Goal: Task Accomplishment & Management: Manage account settings

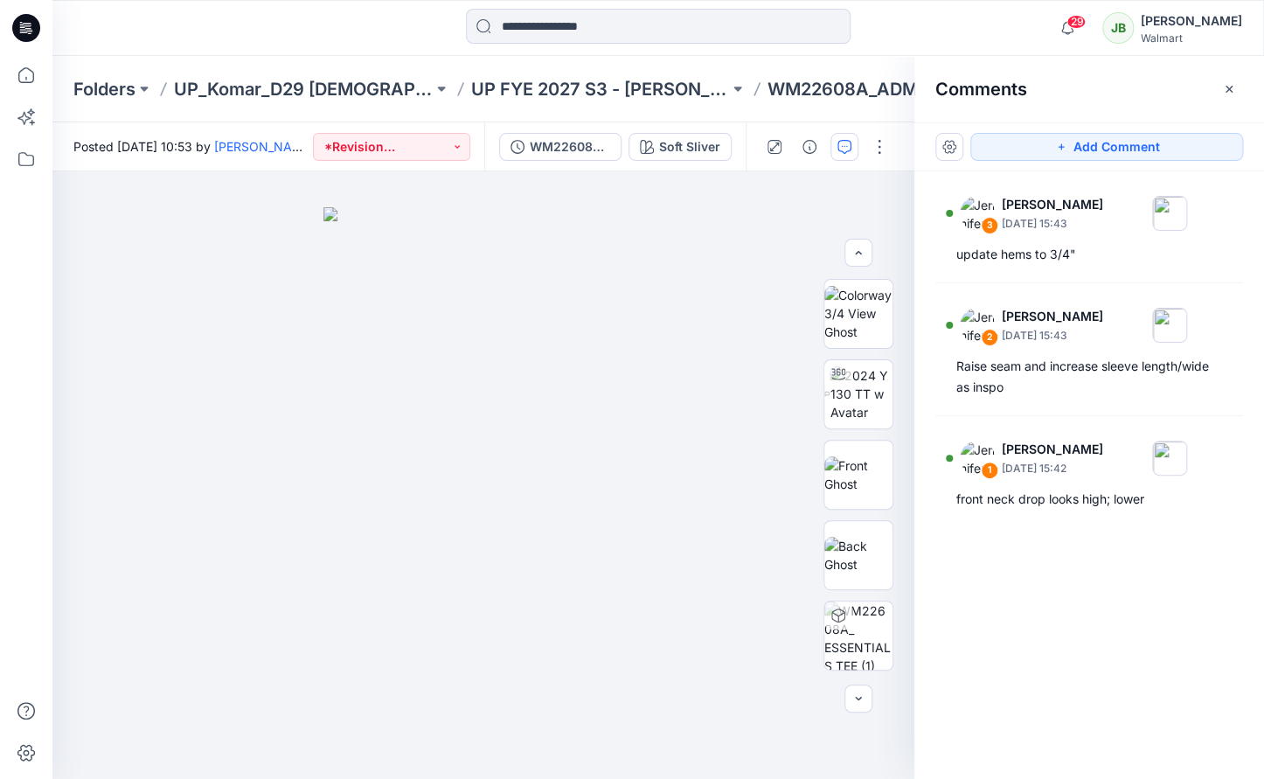
scroll to position [400, 0]
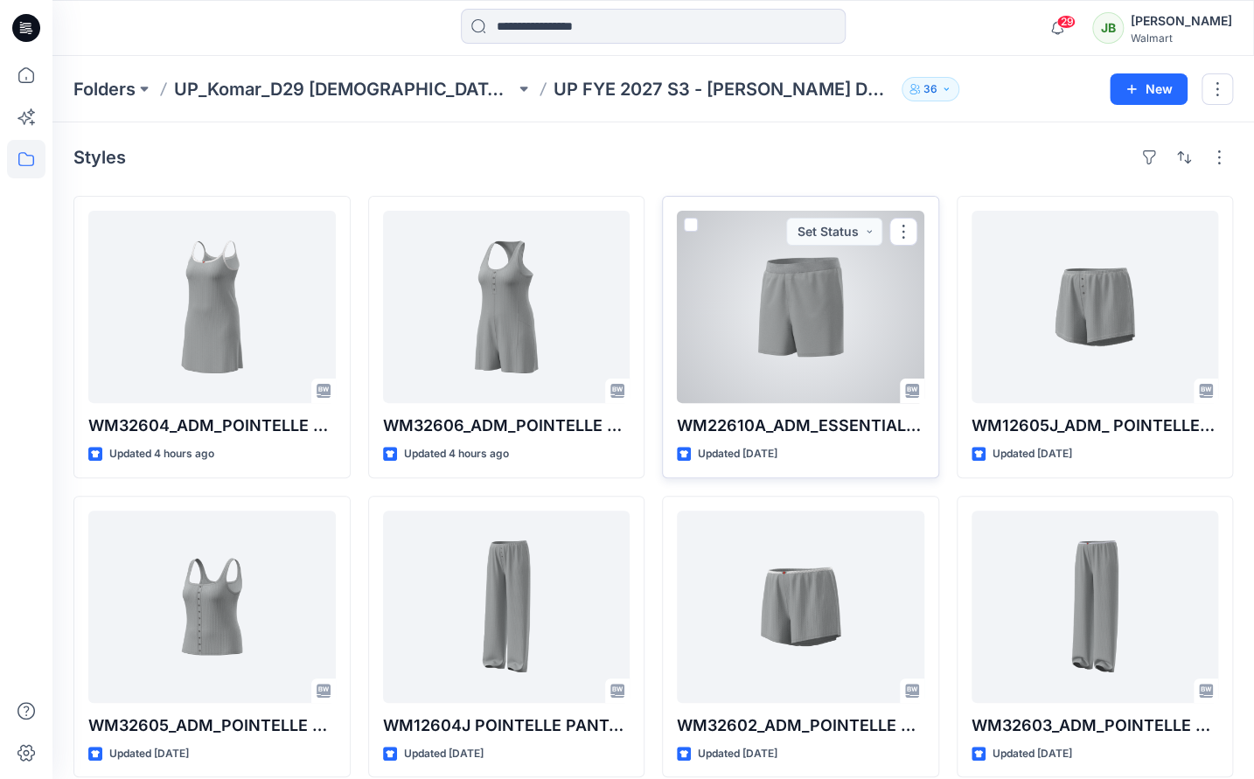
click at [846, 296] on div at bounding box center [800, 307] width 247 height 192
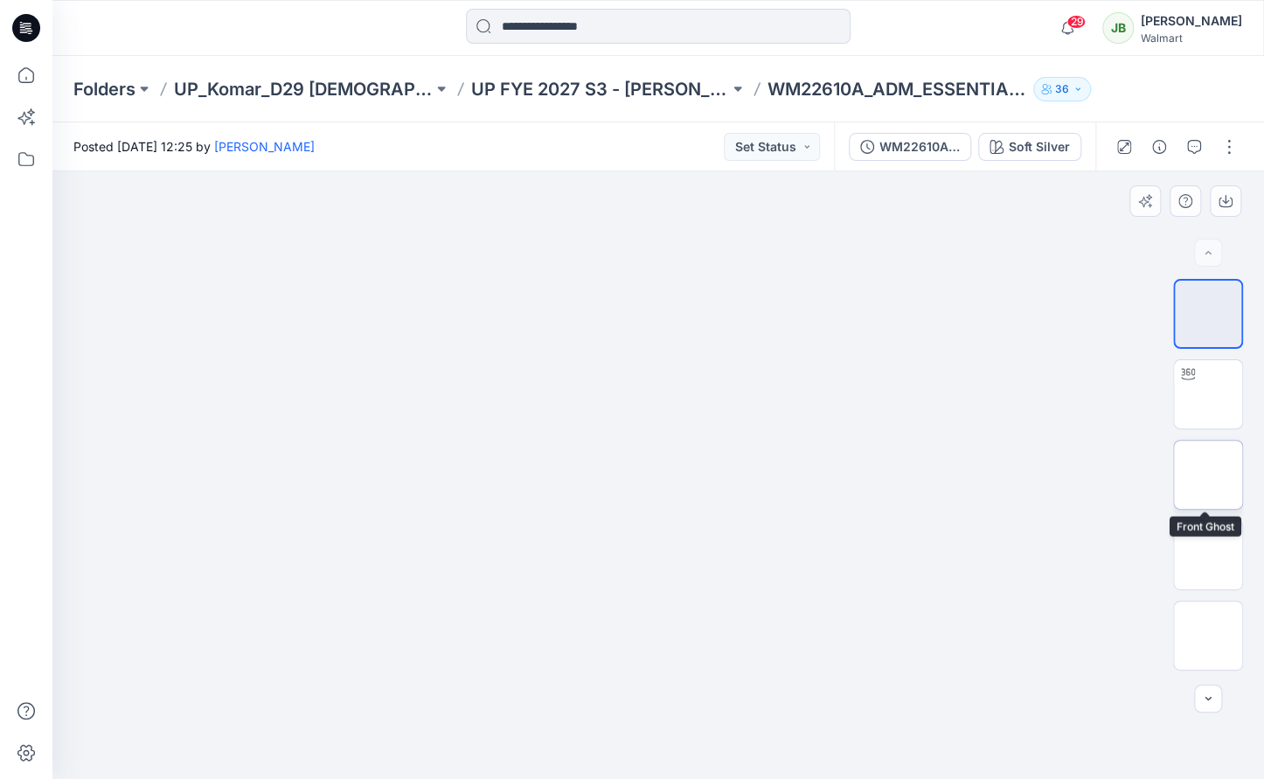
click at [1208, 475] on img at bounding box center [1208, 475] width 0 height 0
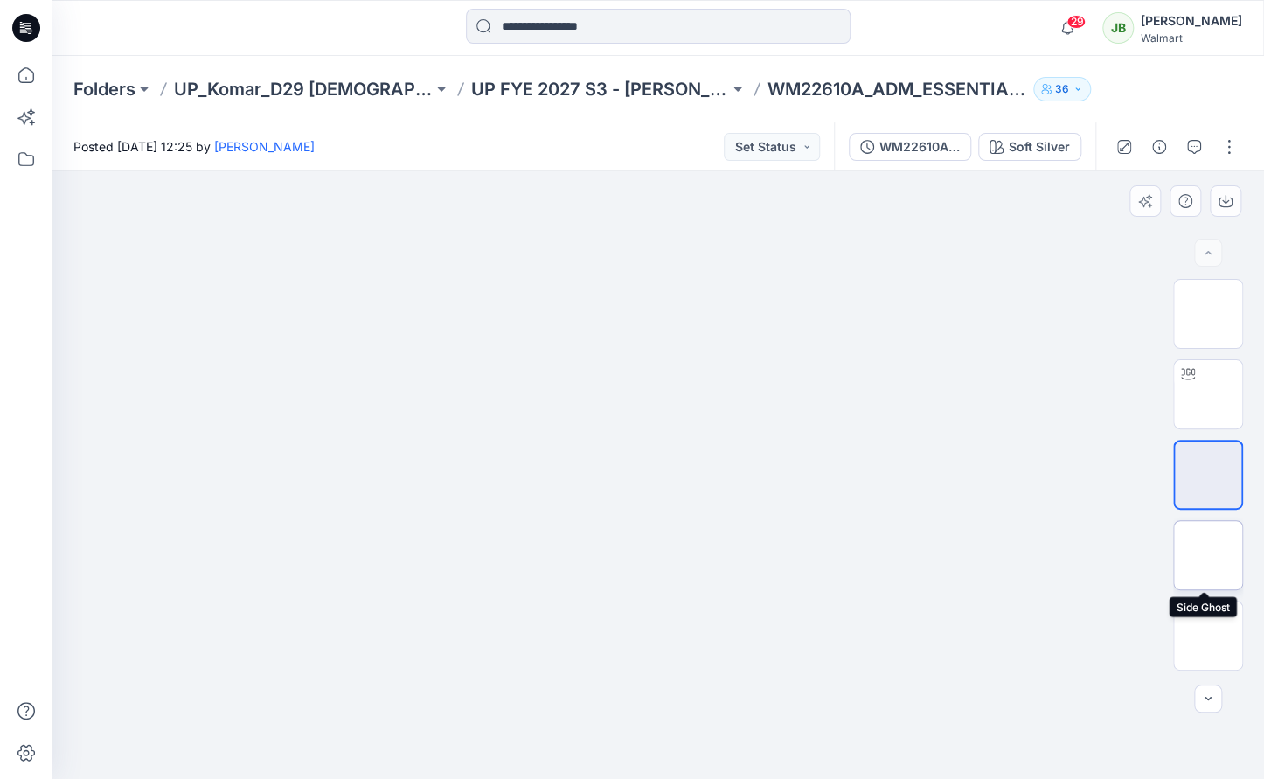
drag, startPoint x: 1207, startPoint y: 549, endPoint x: 1217, endPoint y: 570, distance: 23.5
click at [1208, 555] on img at bounding box center [1208, 555] width 0 height 0
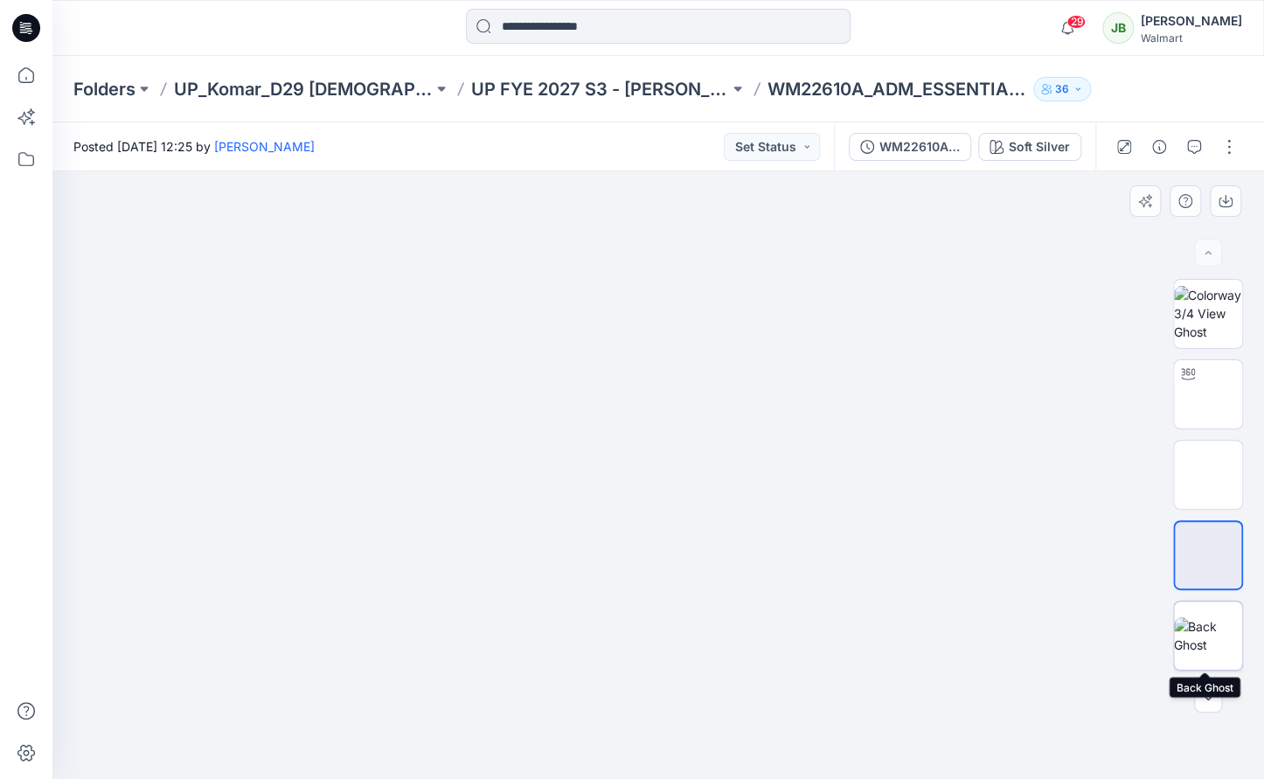
click at [1198, 633] on img at bounding box center [1208, 635] width 68 height 37
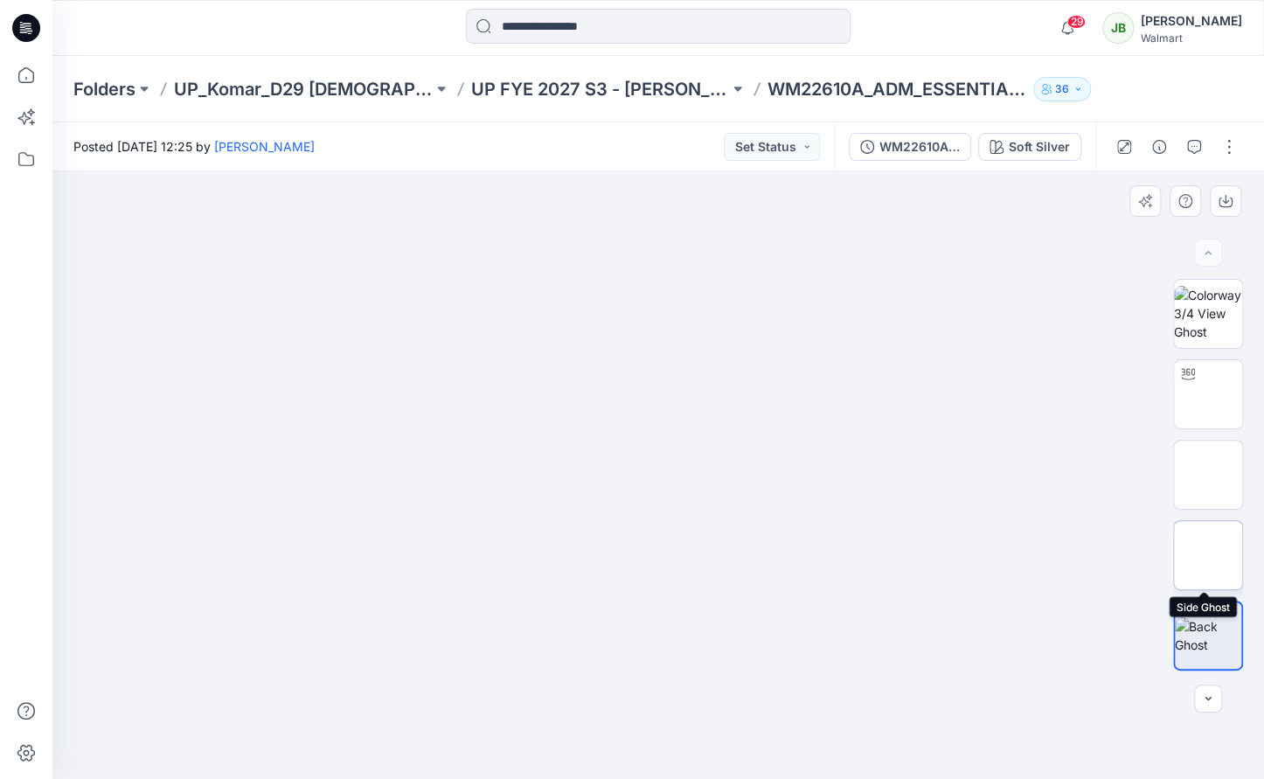
click at [1208, 555] on img at bounding box center [1208, 555] width 0 height 0
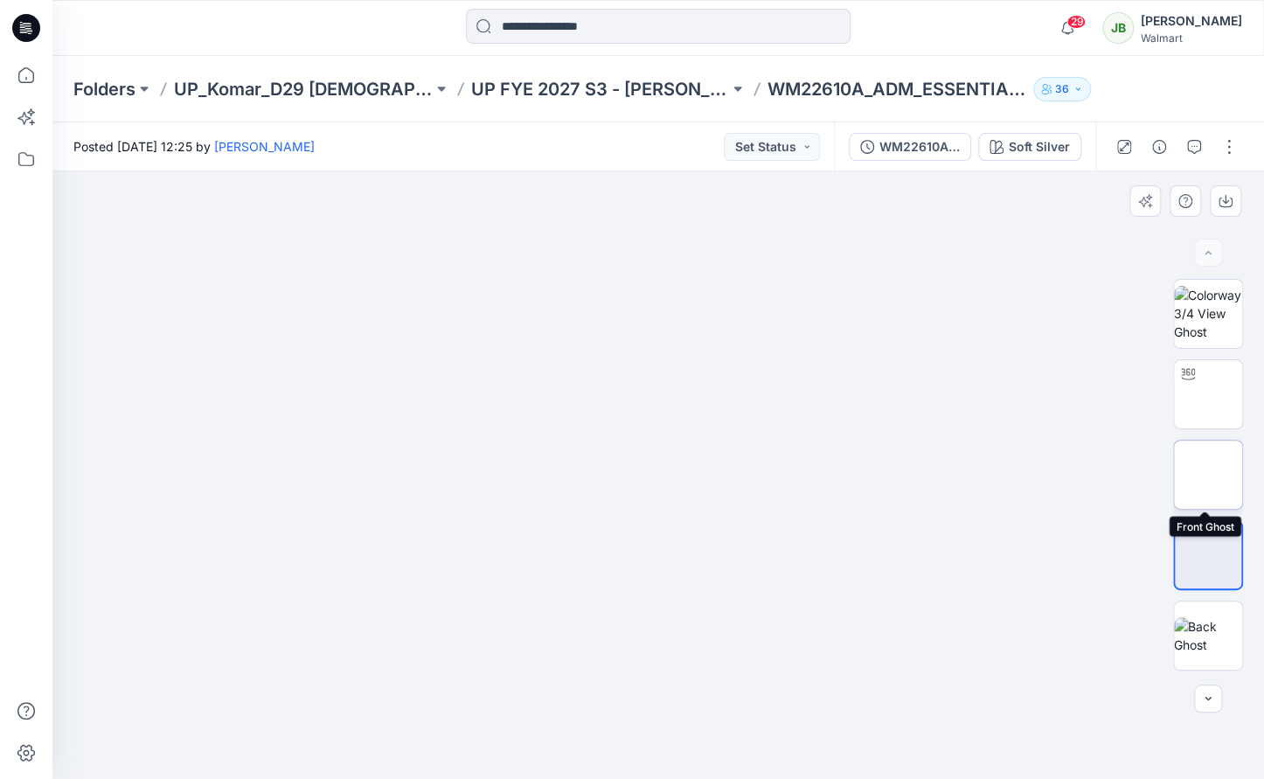
click at [1208, 475] on img at bounding box center [1208, 475] width 0 height 0
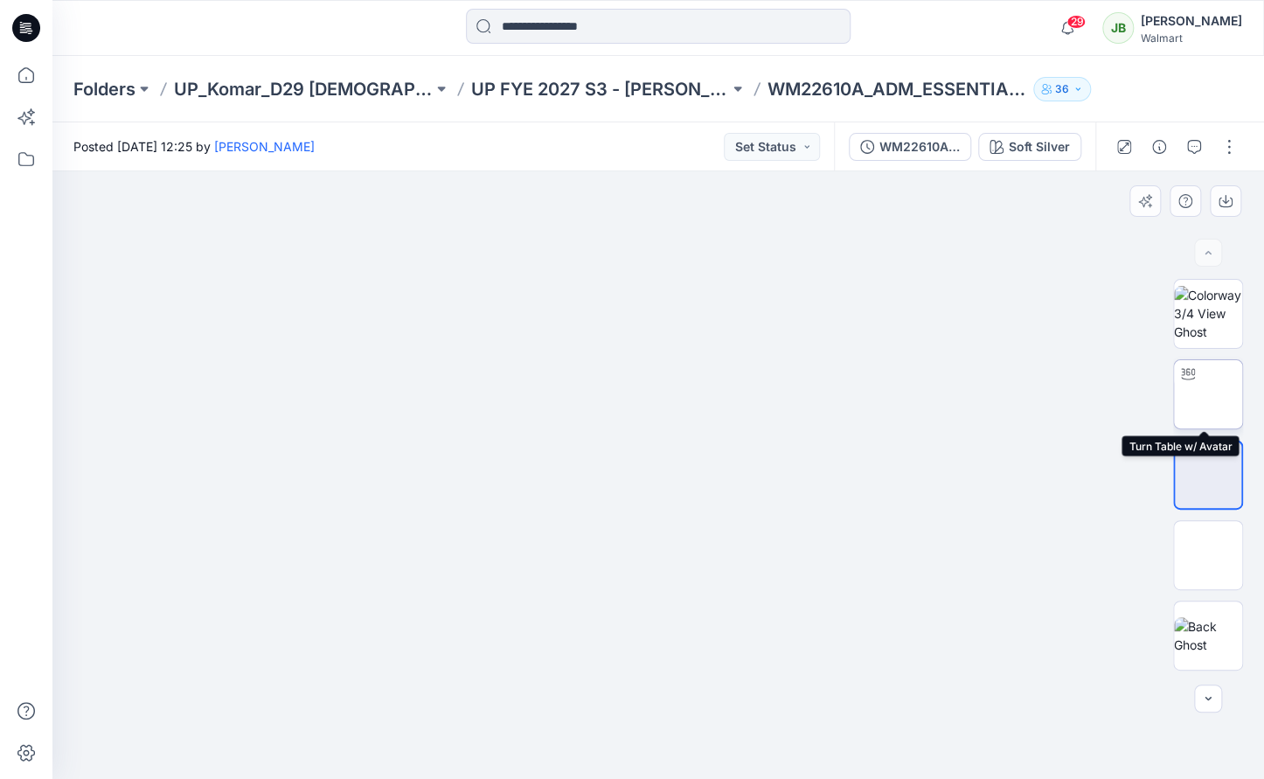
click at [1208, 394] on img at bounding box center [1208, 394] width 0 height 0
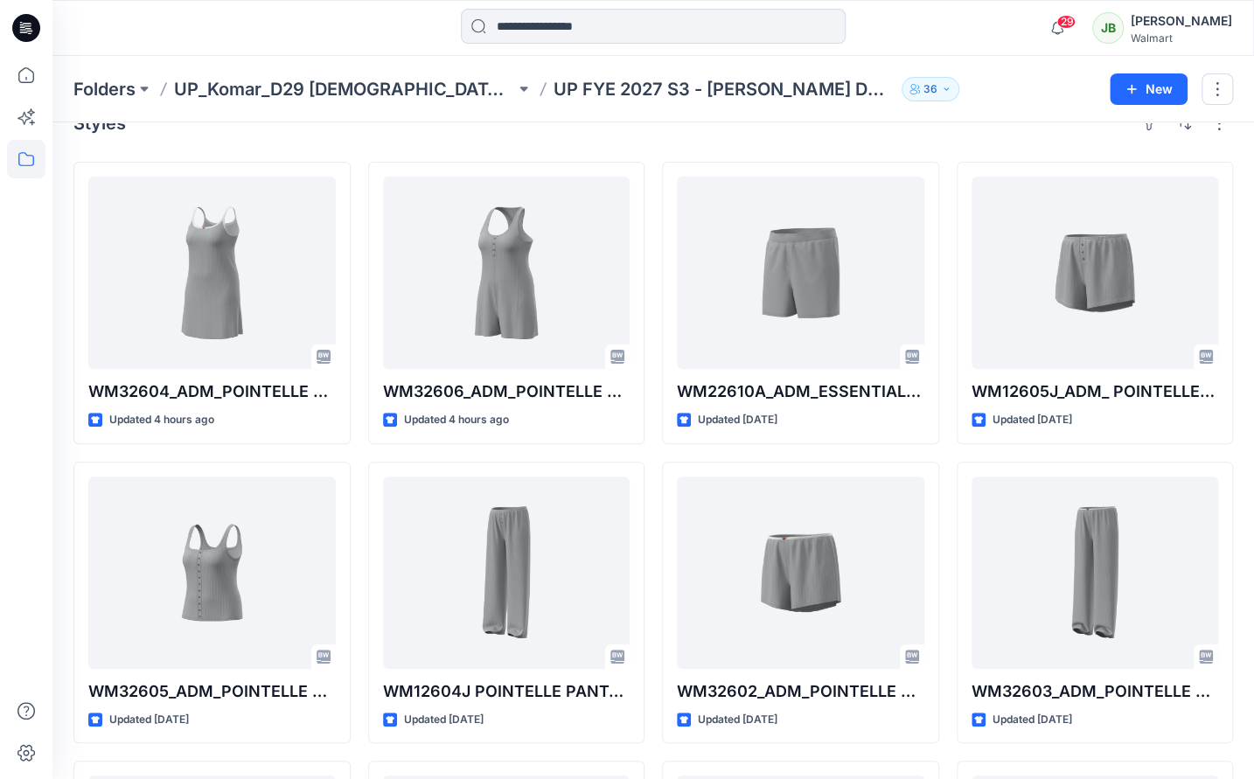
scroll to position [18, 0]
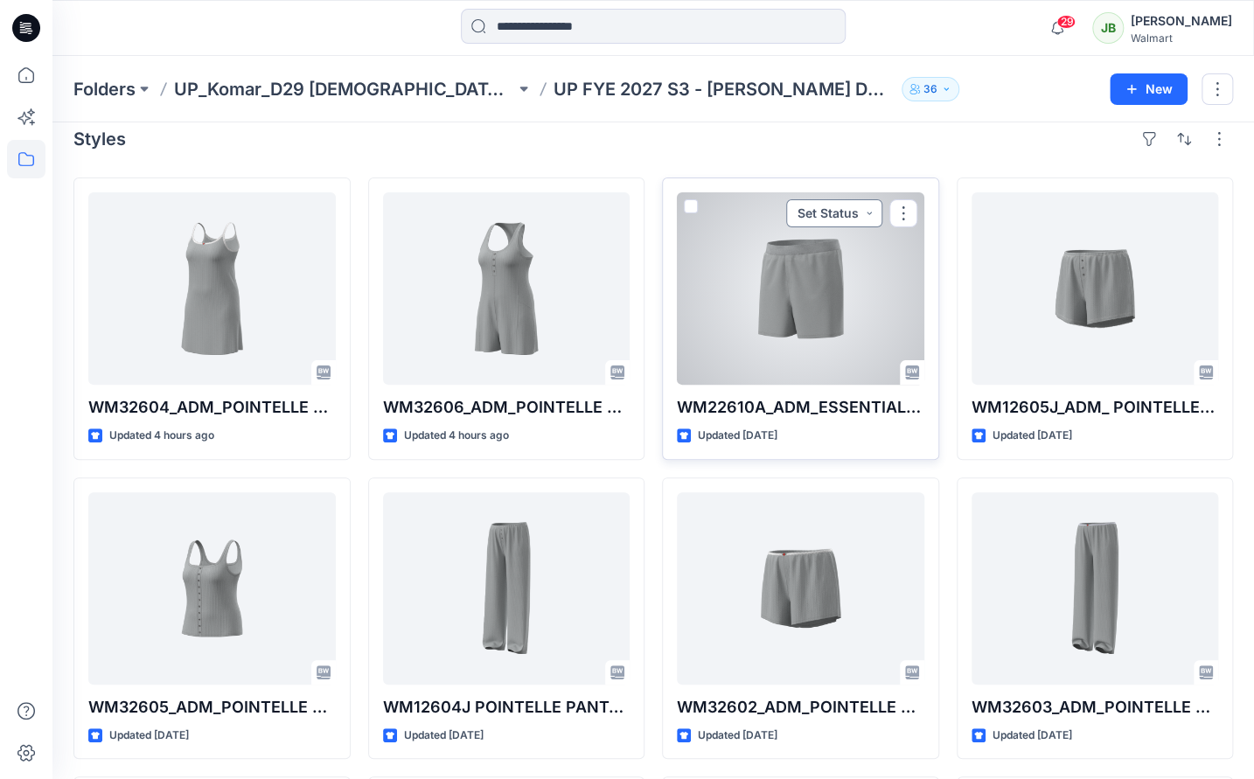
click at [870, 211] on button "Set Status" at bounding box center [834, 213] width 96 height 28
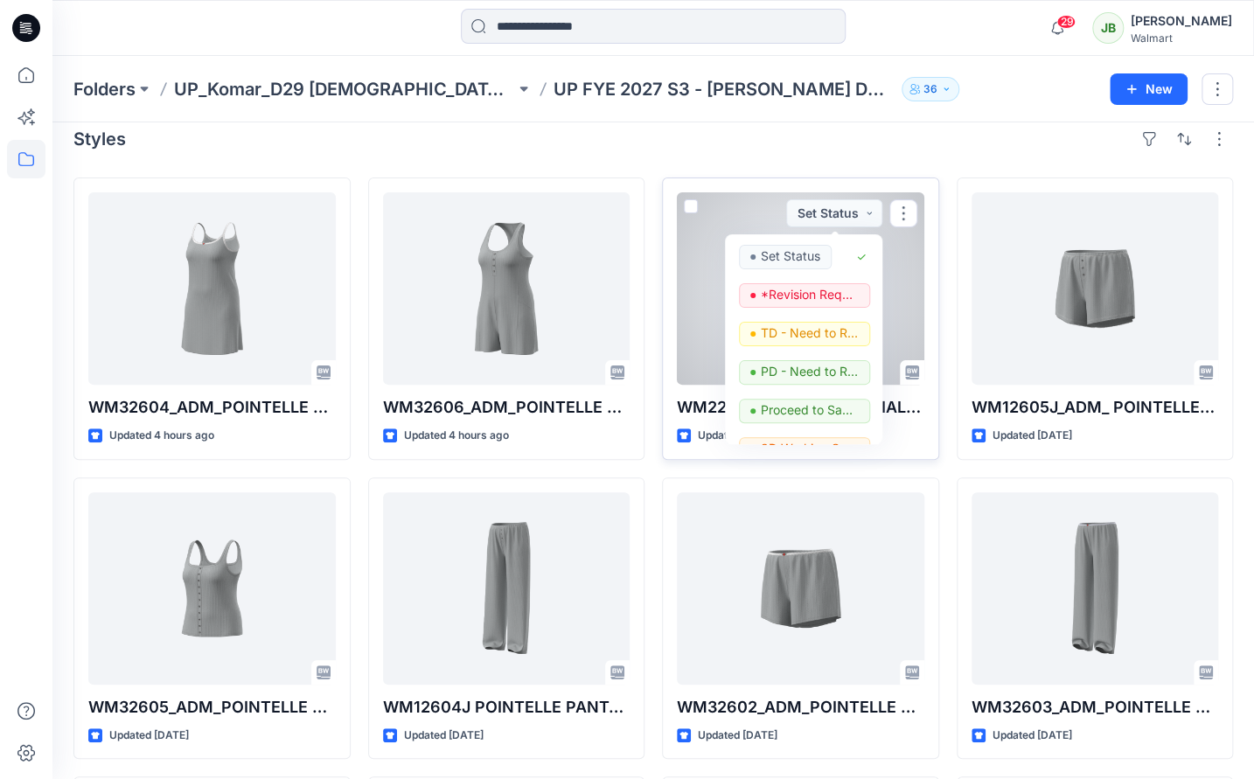
drag, startPoint x: 881, startPoint y: 300, endPoint x: 878, endPoint y: 365, distance: 64.8
click at [878, 369] on div "Set Status *Revision Requested TD - Need to Review PD - Need to Review Cost Pro…" at bounding box center [803, 339] width 157 height 210
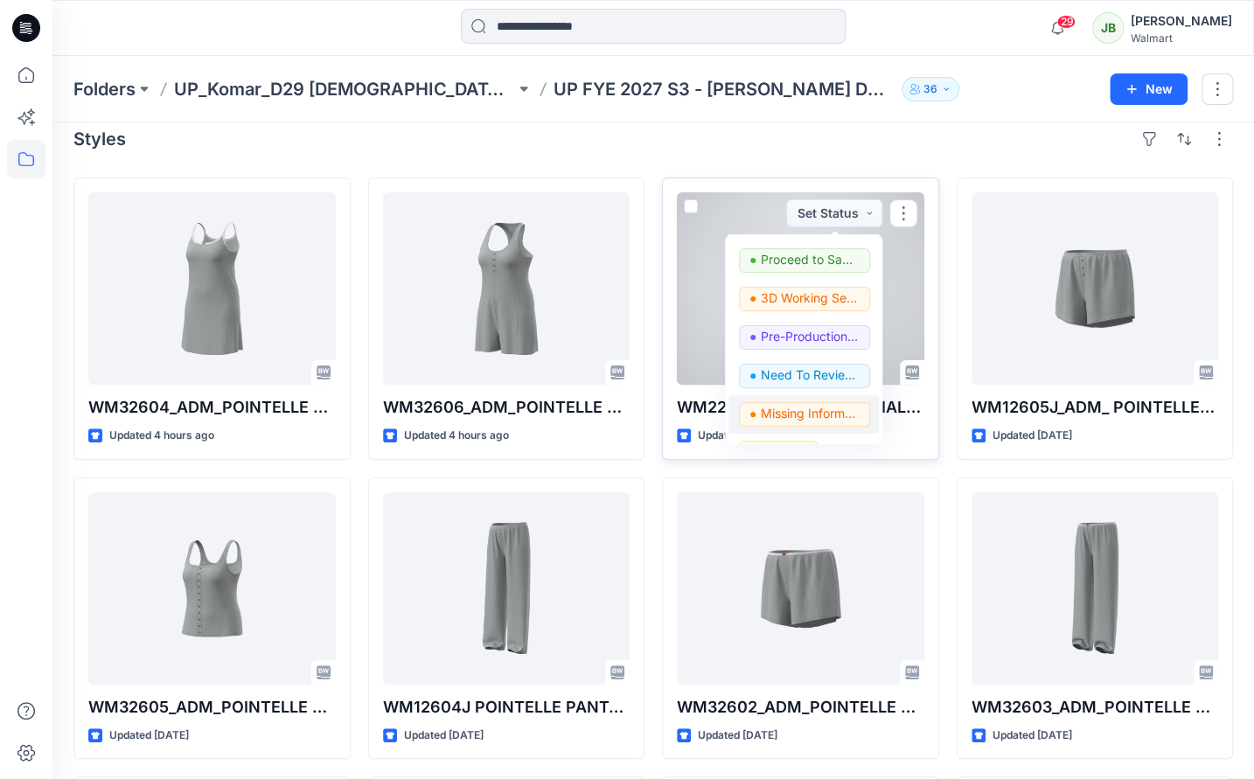
scroll to position [153, 0]
click at [805, 373] on p "Need To Review - Design/PD/Tech" at bounding box center [810, 372] width 98 height 23
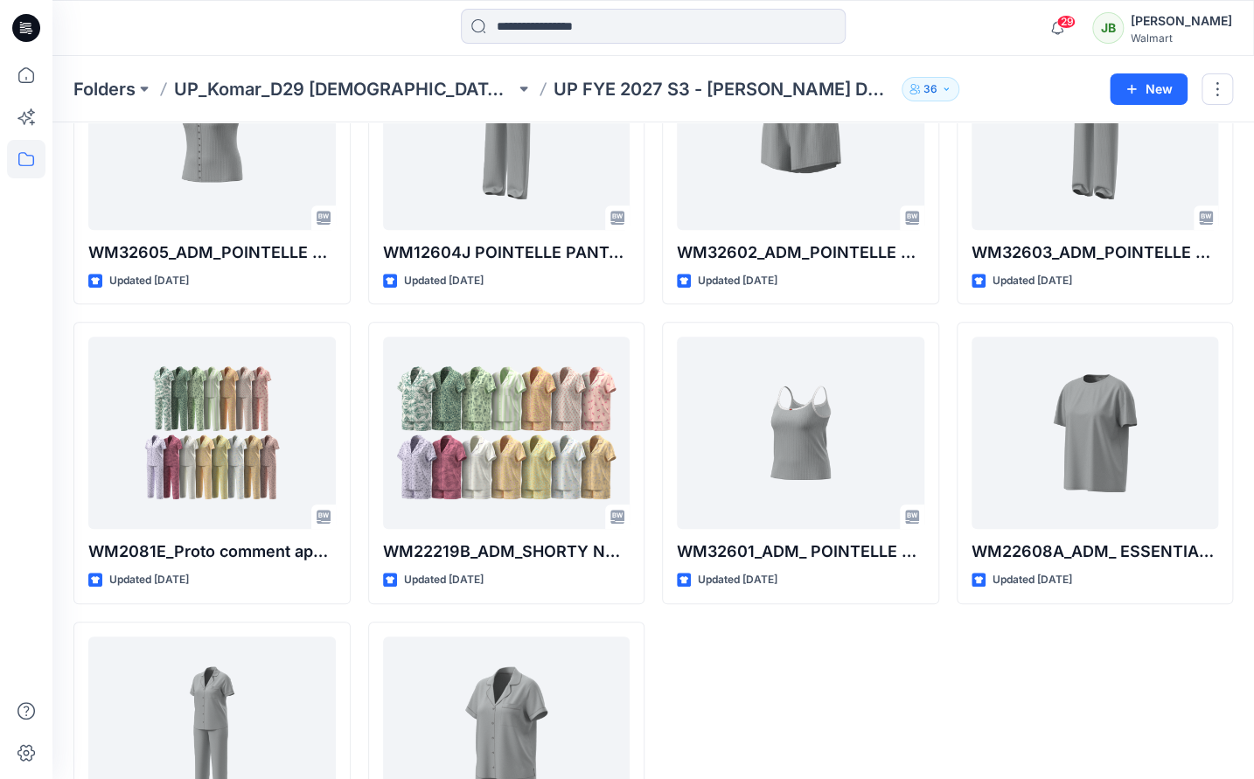
scroll to position [515, 0]
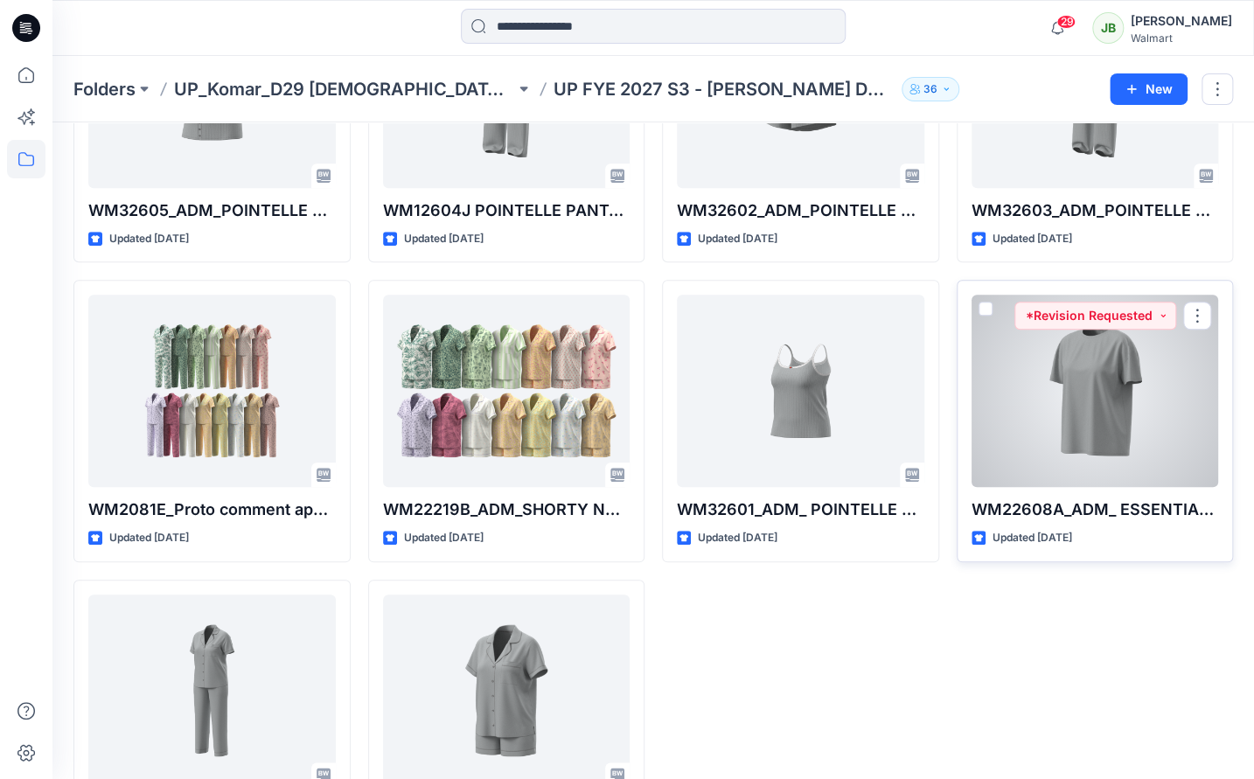
click at [1194, 408] on div at bounding box center [1094, 391] width 247 height 192
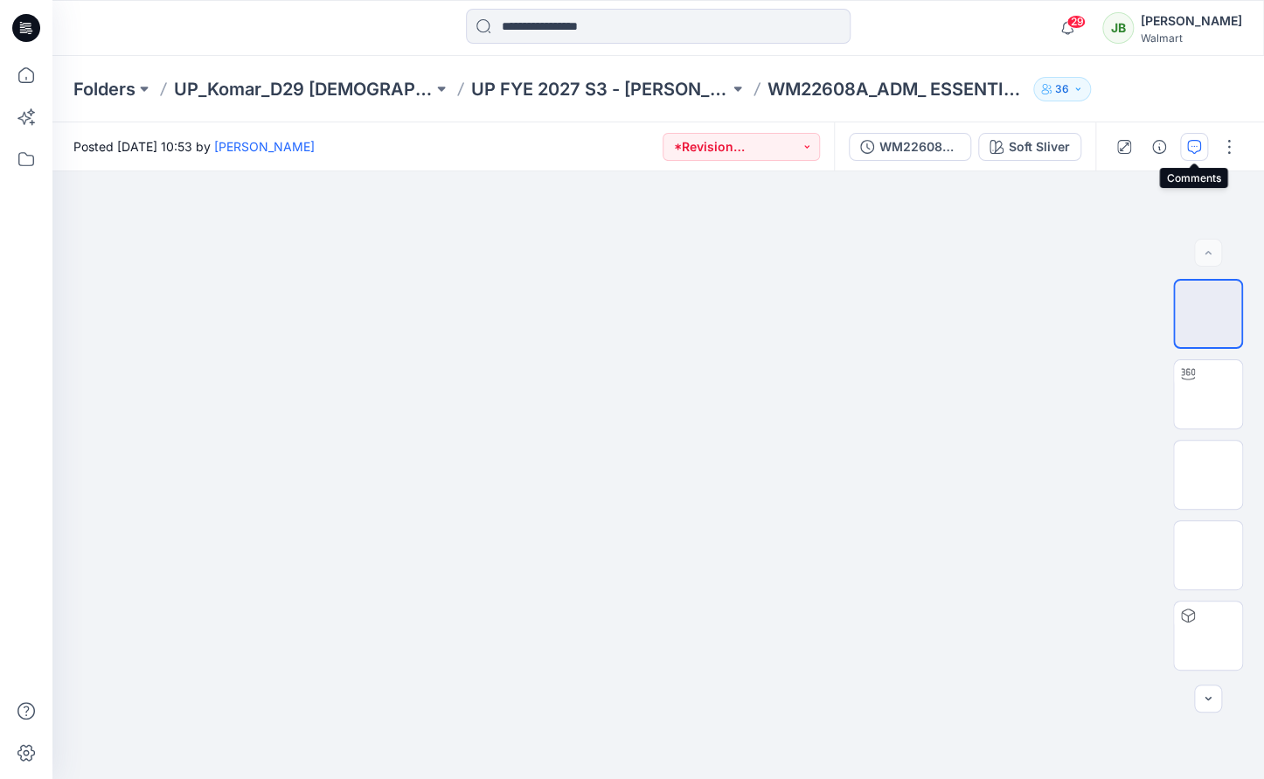
click at [1195, 146] on icon "button" at bounding box center [1194, 147] width 14 height 14
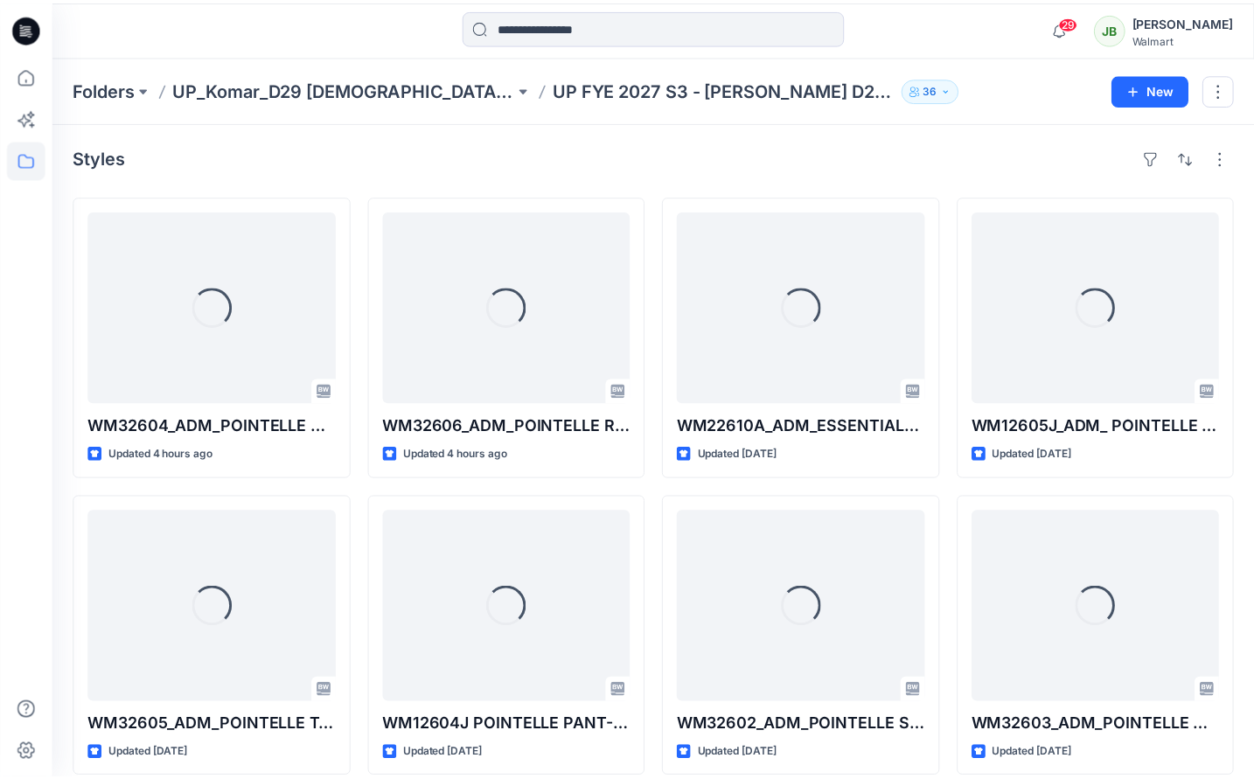
scroll to position [515, 0]
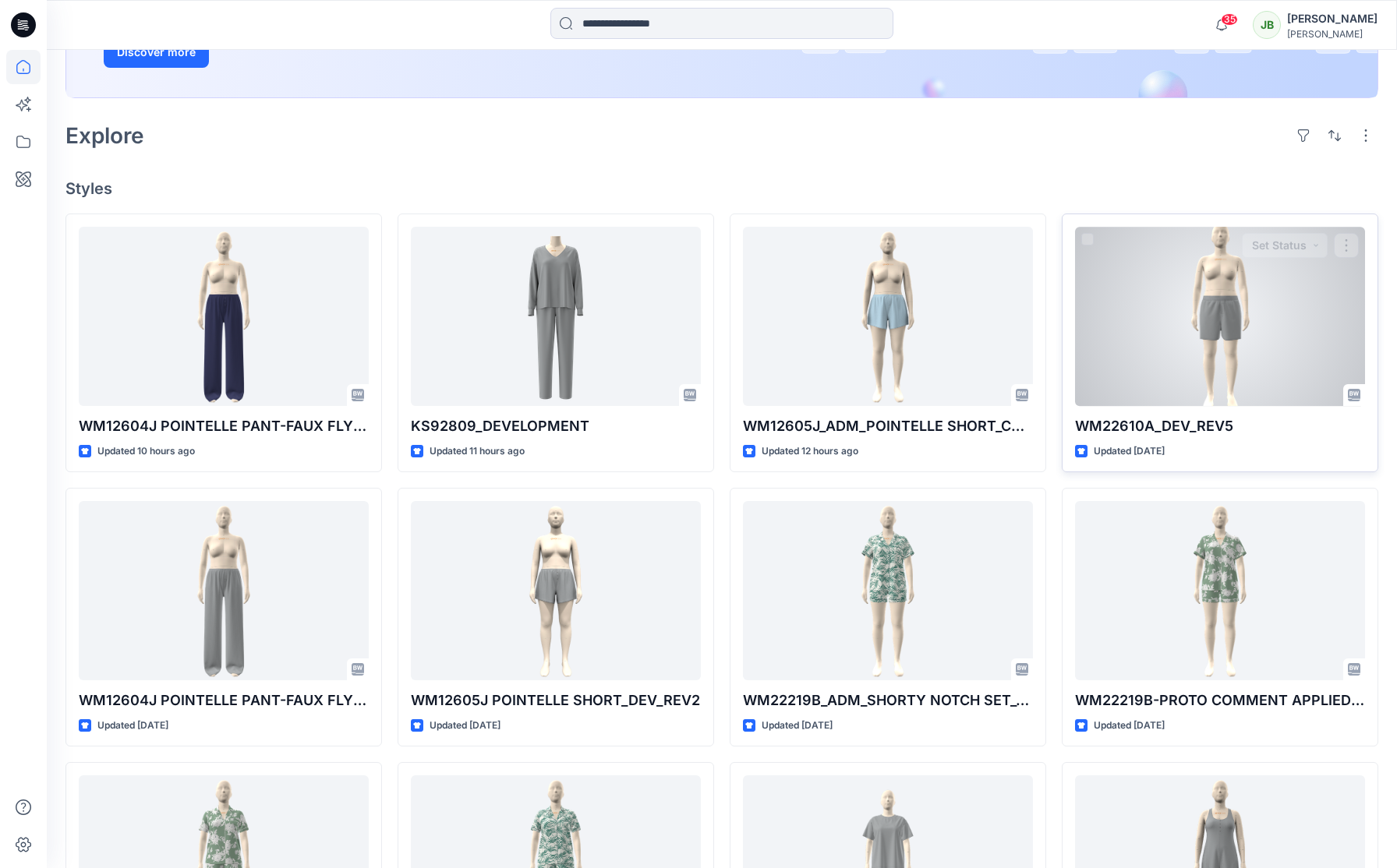
scroll to position [303, 0]
